Goal: Find specific page/section

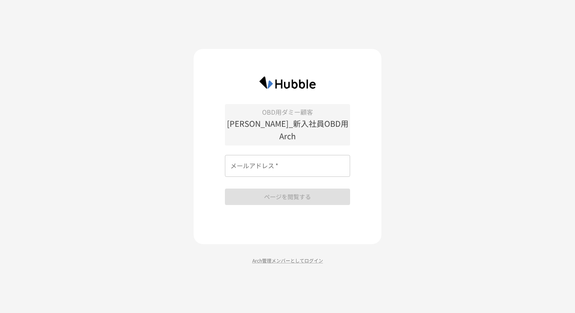
click at [277, 164] on input "メールアドレス   *" at bounding box center [287, 166] width 125 height 22
type input "**********"
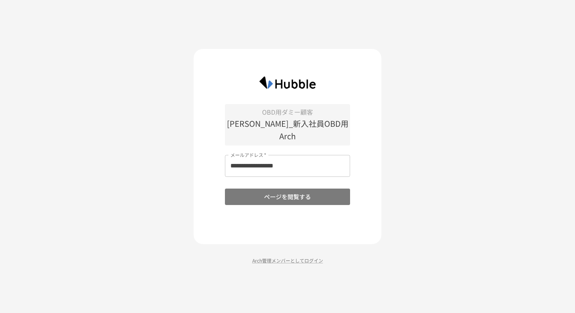
click at [291, 195] on button "ページを閲覧する" at bounding box center [287, 197] width 125 height 16
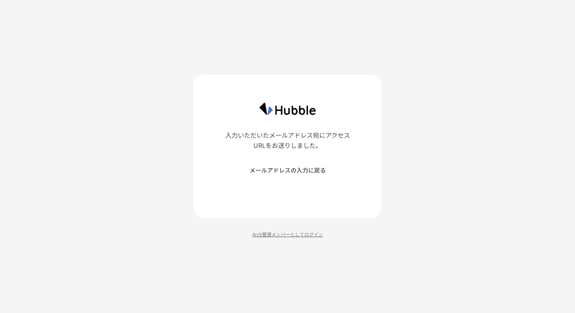
click at [288, 233] on p "Arch管理メンバーとしてログイン" at bounding box center [288, 233] width 188 height 7
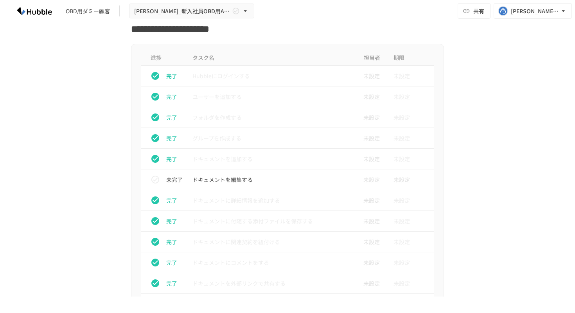
scroll to position [279, 0]
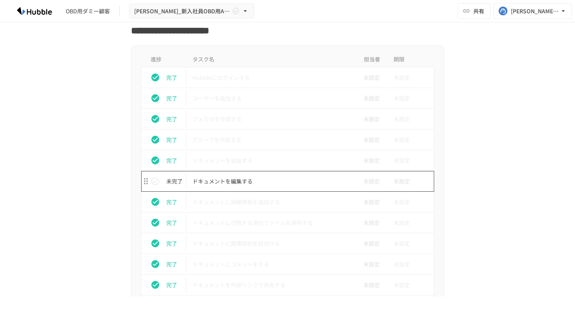
click at [274, 181] on p "ドキュメントを編集する" at bounding box center [271, 181] width 157 height 10
